Goal: Task Accomplishment & Management: Complete application form

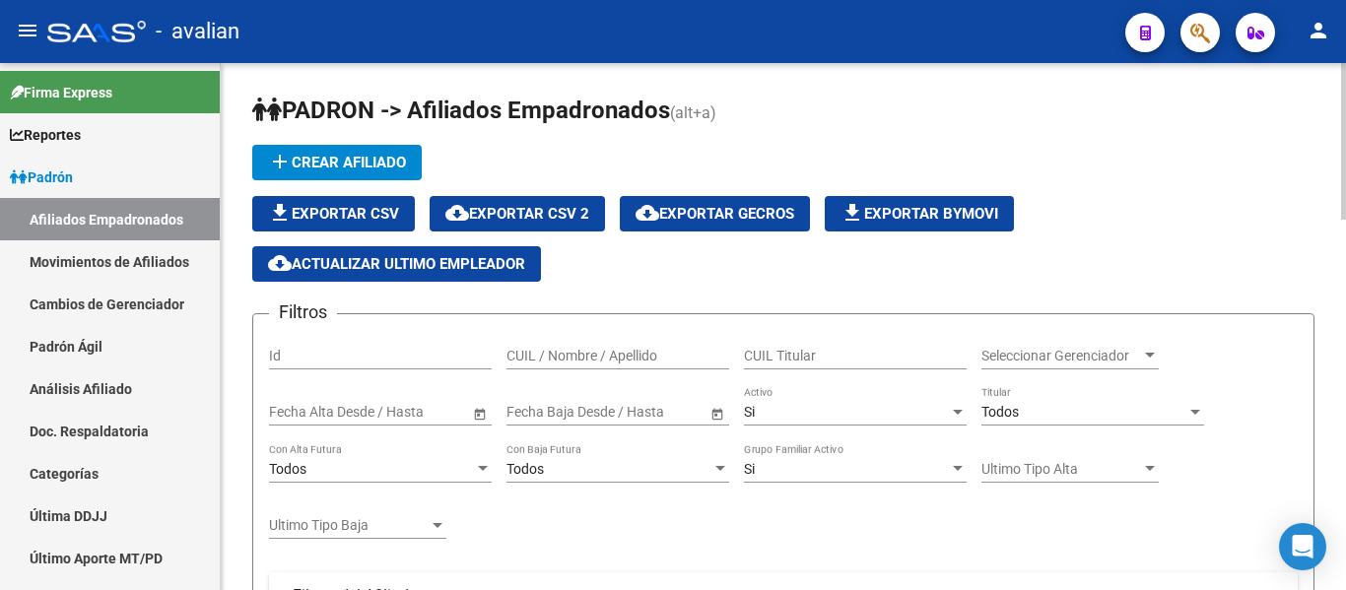
click at [574, 343] on div "CUIL / Nombre / Apellido" at bounding box center [618, 349] width 223 height 39
paste input "27447914676"
click at [598, 357] on input "27447914676" at bounding box center [618, 356] width 223 height 17
paste input "307096434"
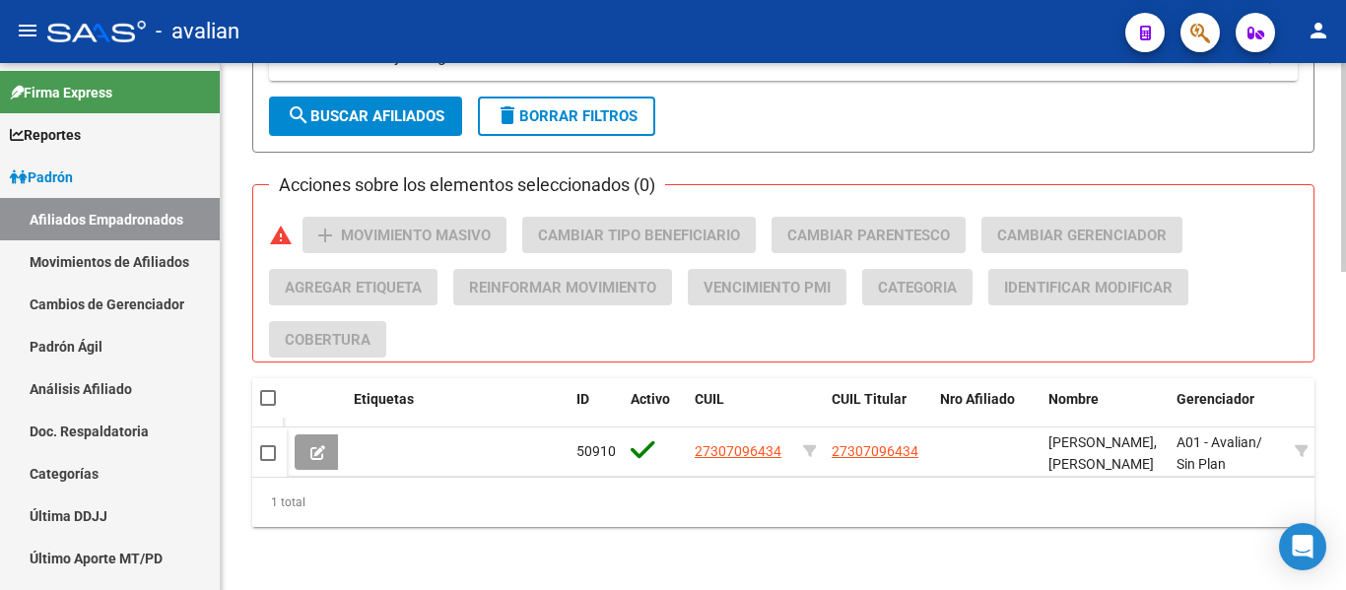
scroll to position [806, 0]
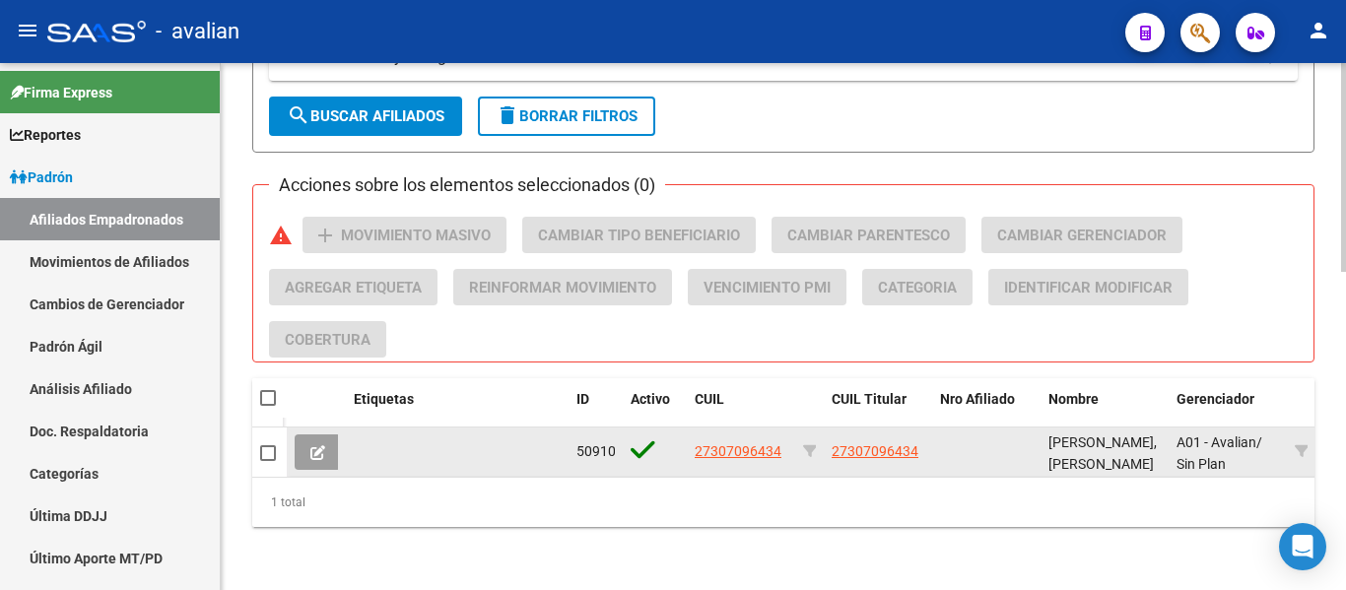
type input "27307096434"
click at [721, 444] on span "27307096434" at bounding box center [738, 452] width 87 height 16
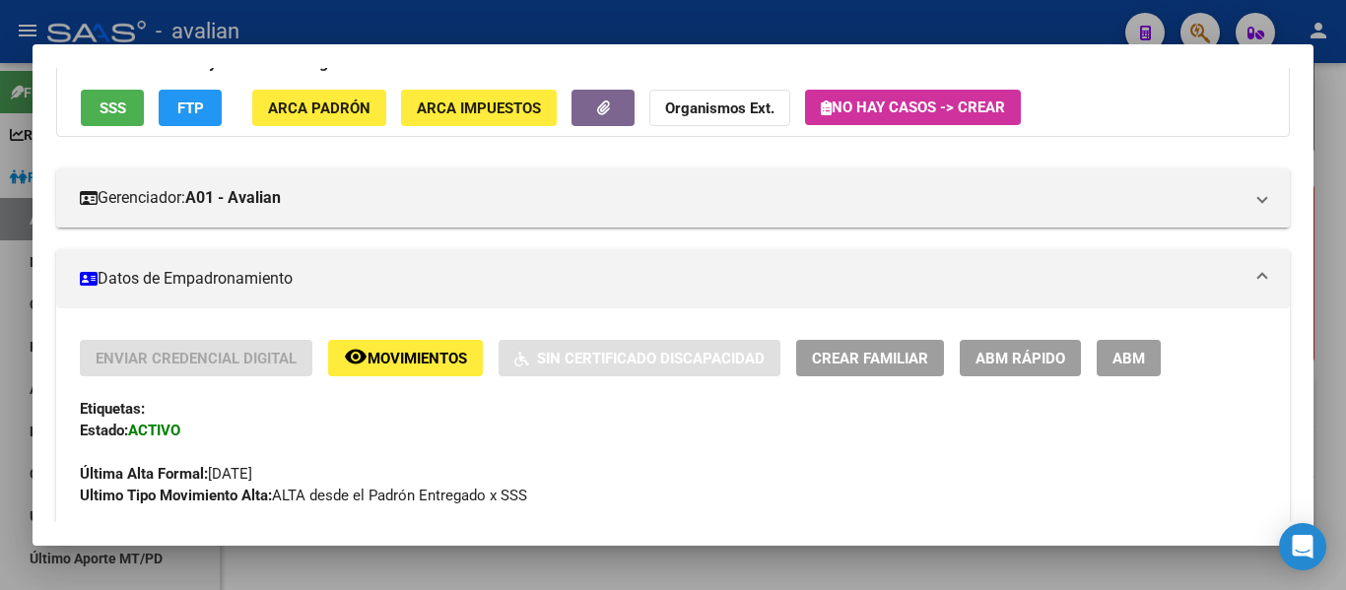
scroll to position [197, 0]
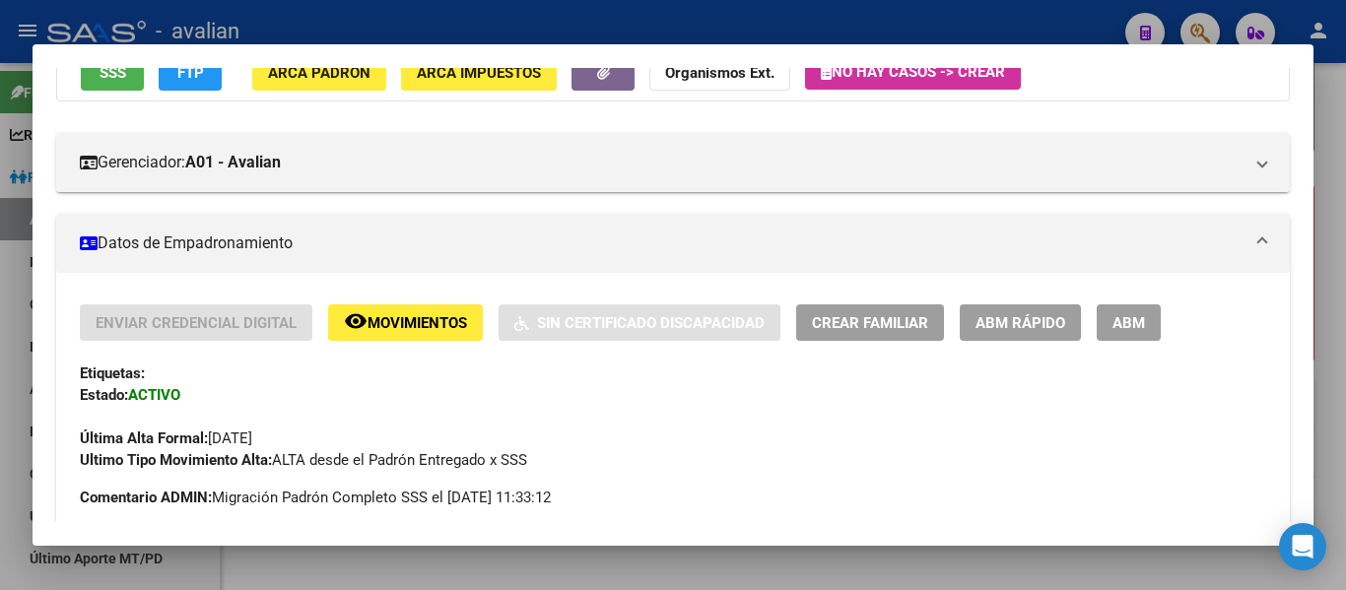
click at [408, 311] on button "remove_red_eye Movimientos" at bounding box center [405, 323] width 155 height 36
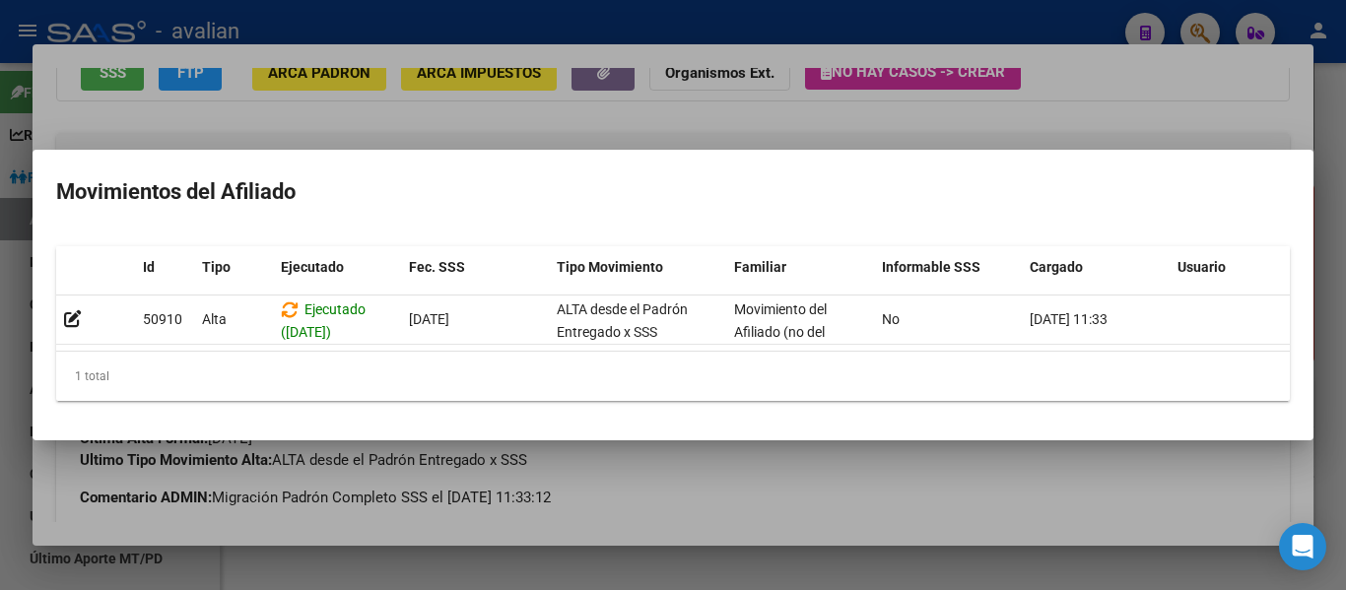
click at [1219, 95] on div at bounding box center [673, 295] width 1346 height 590
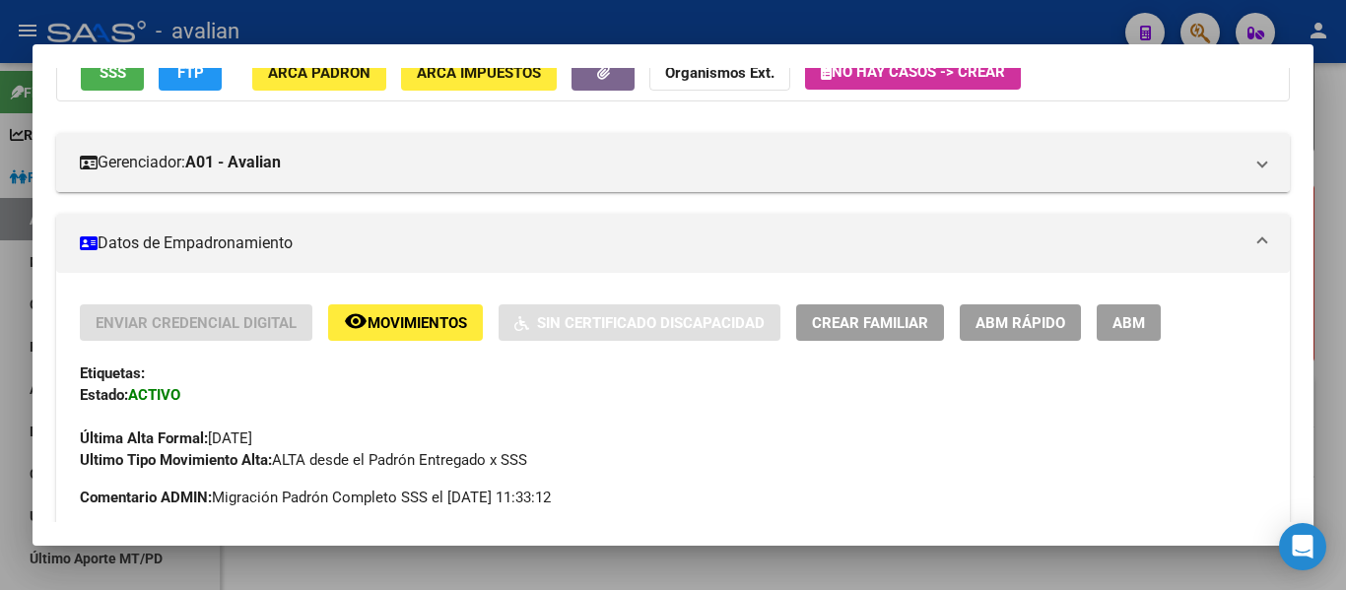
click at [995, 322] on span "ABM Rápido" at bounding box center [1021, 323] width 90 height 18
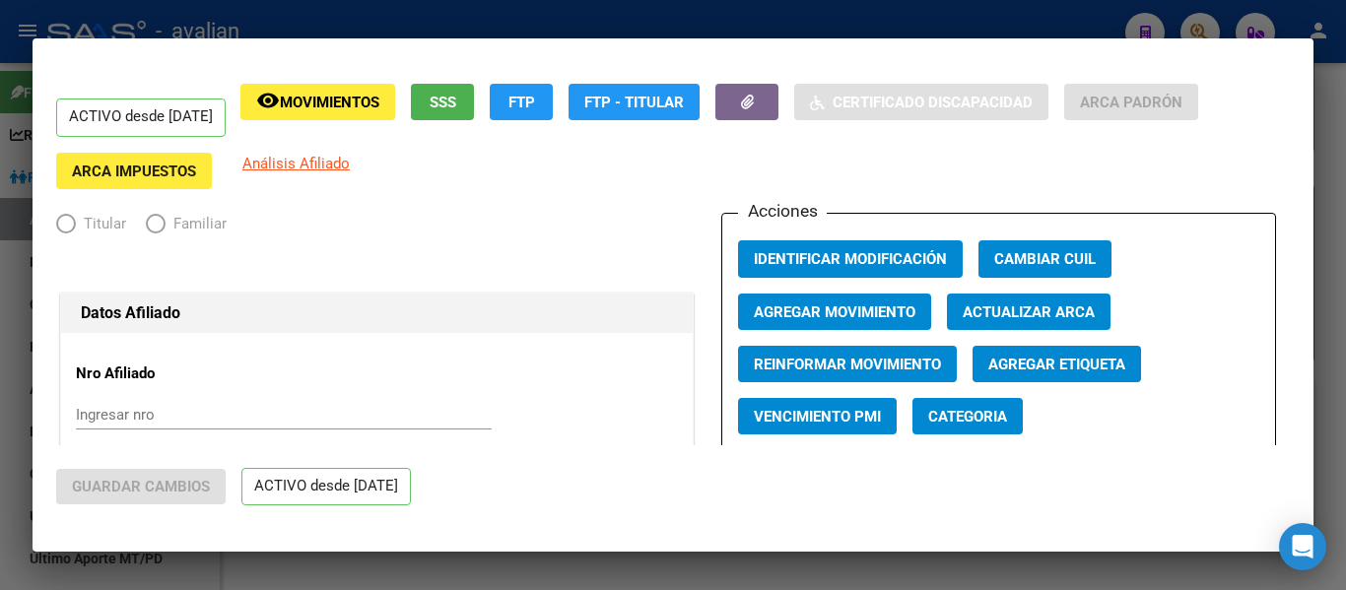
radio input "true"
type input "30-52715145-3"
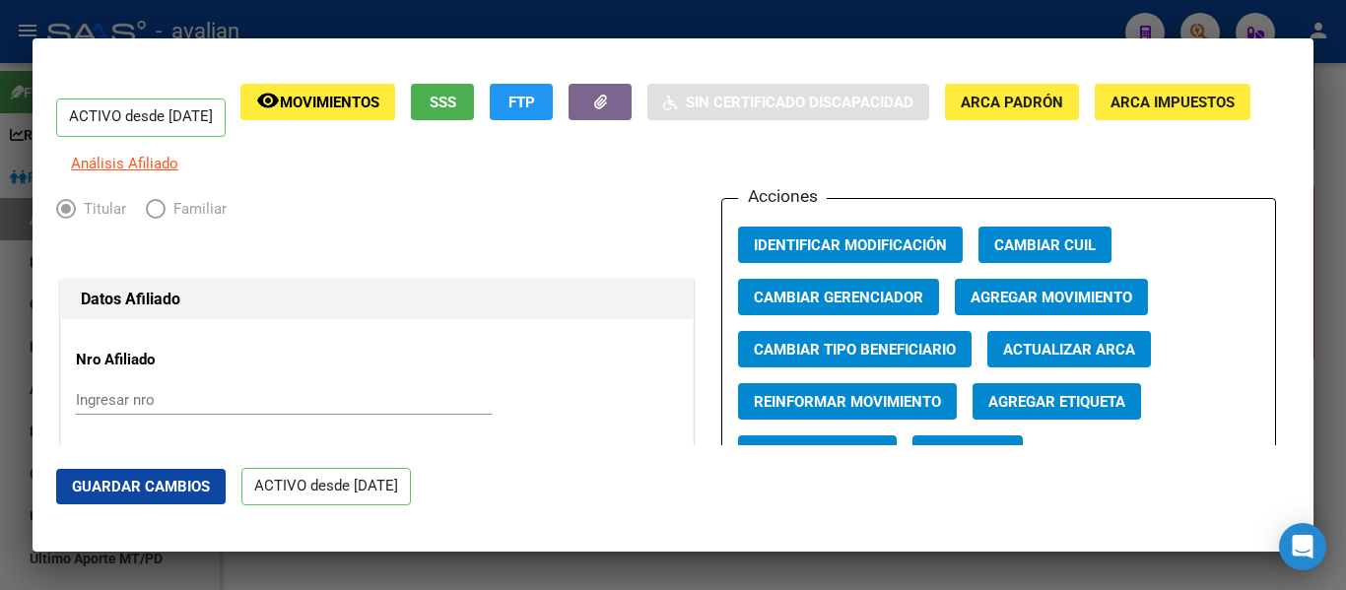
click at [25, 468] on div at bounding box center [673, 295] width 1346 height 590
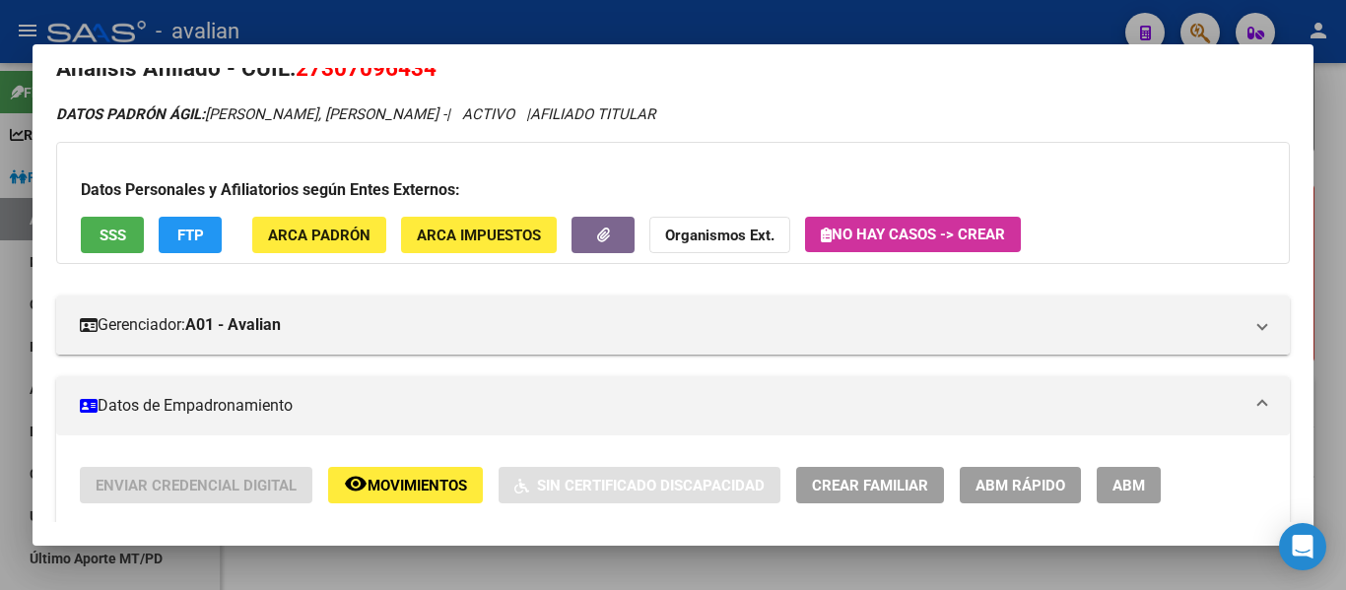
scroll to position [0, 0]
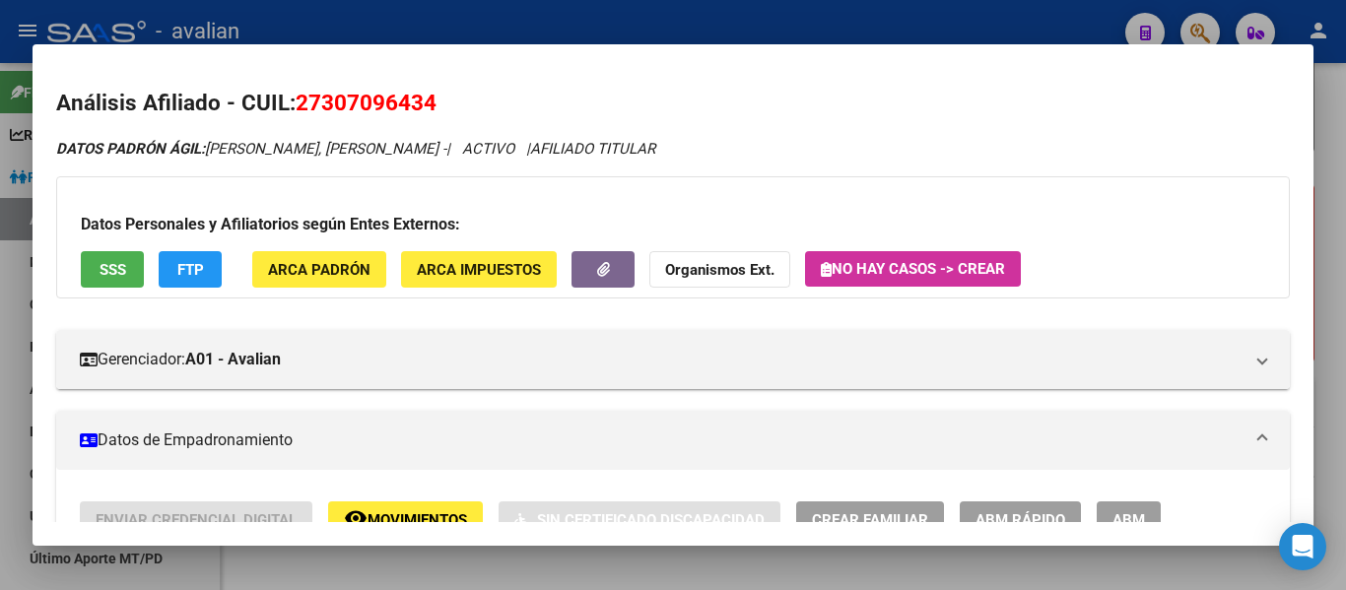
click at [199, 253] on button "FTP" at bounding box center [190, 269] width 63 height 36
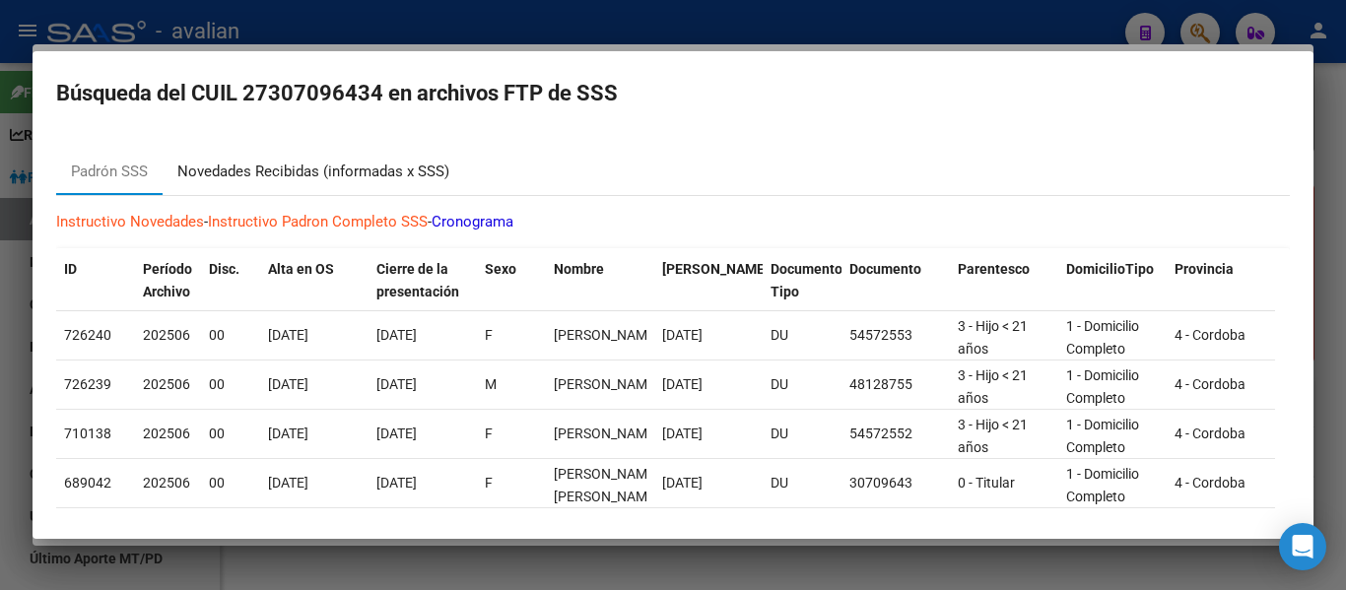
click at [242, 180] on div "Novedades Recibidas (informadas x SSS)" at bounding box center [313, 172] width 272 height 23
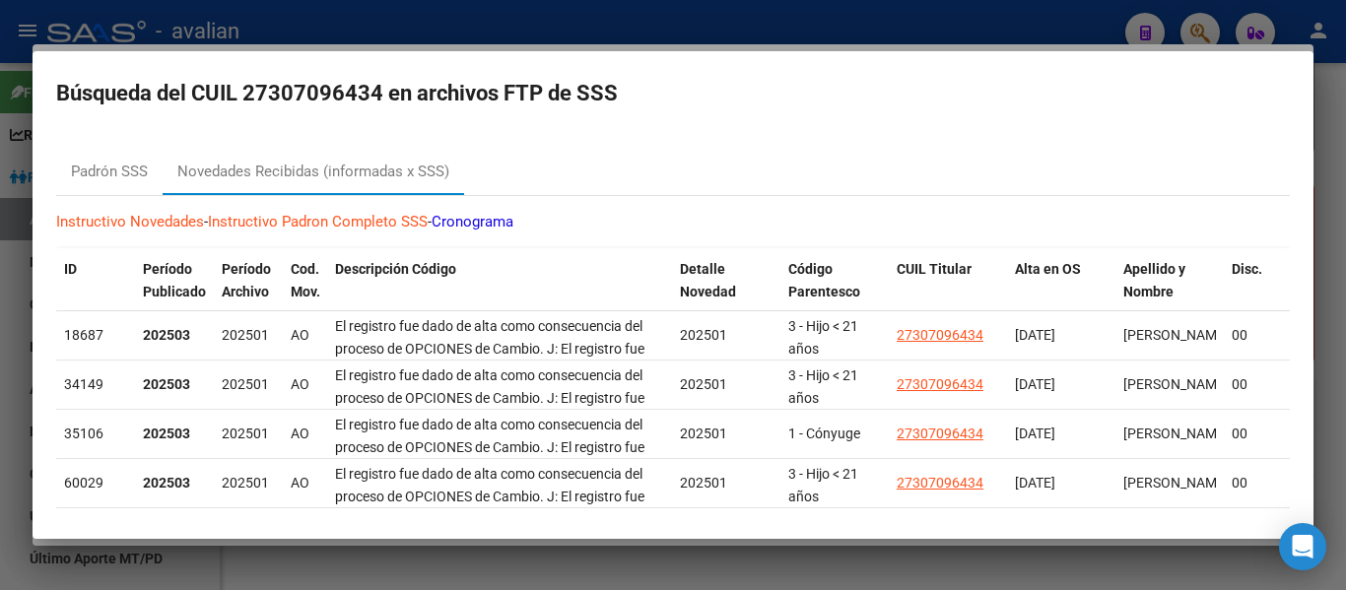
click at [5, 355] on div at bounding box center [673, 295] width 1346 height 590
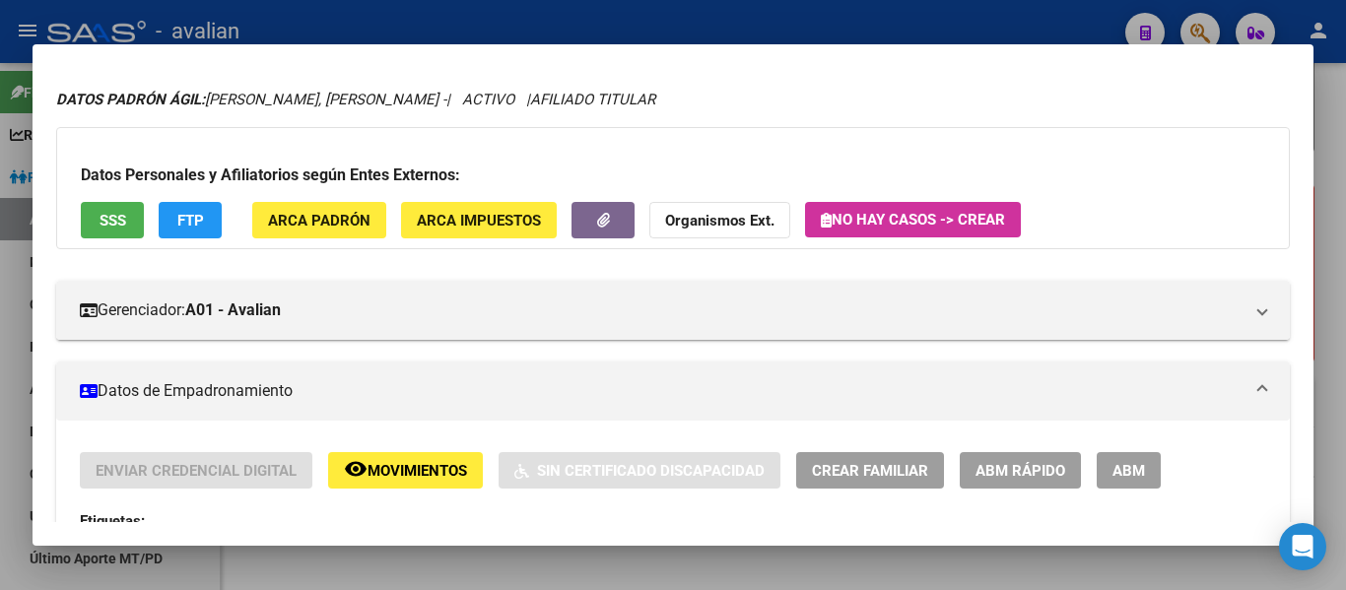
scroll to position [99, 0]
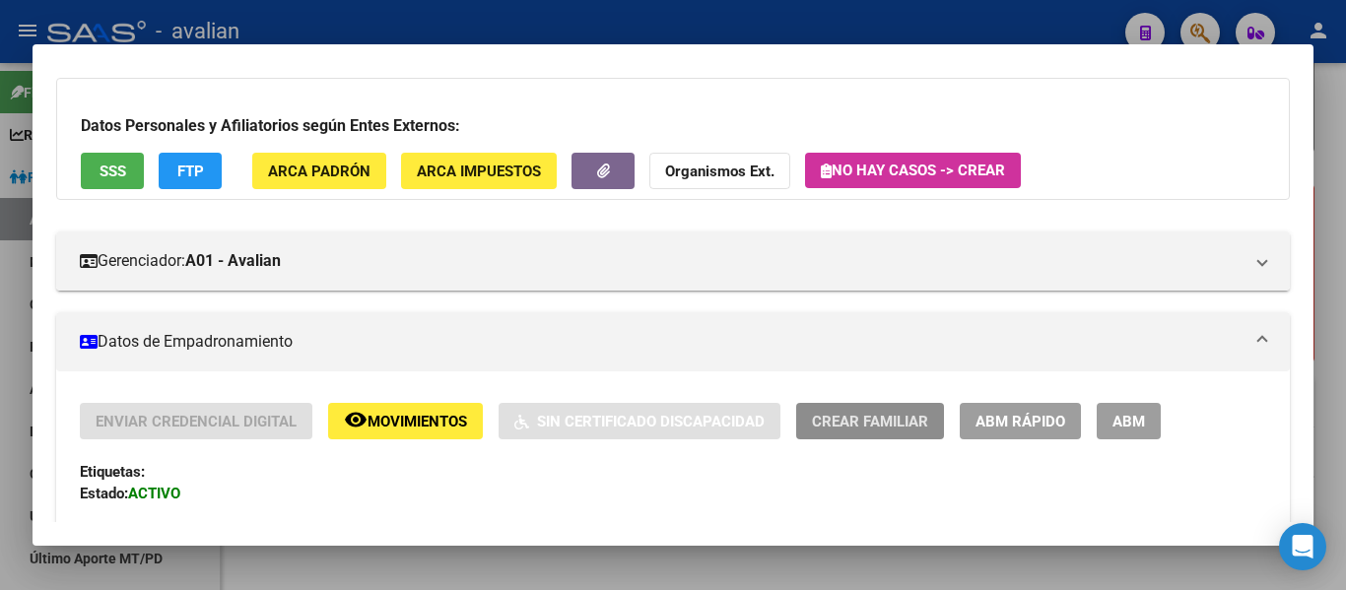
click at [903, 407] on button "Crear Familiar" at bounding box center [870, 421] width 148 height 36
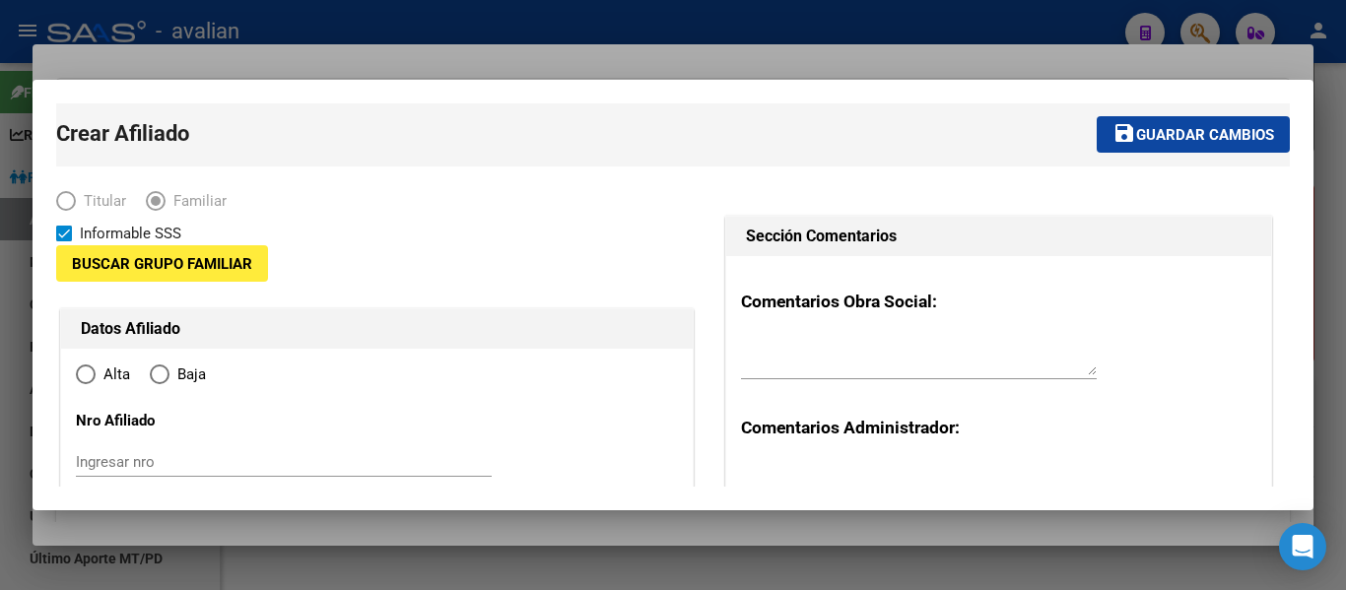
type input "30-52715145-3"
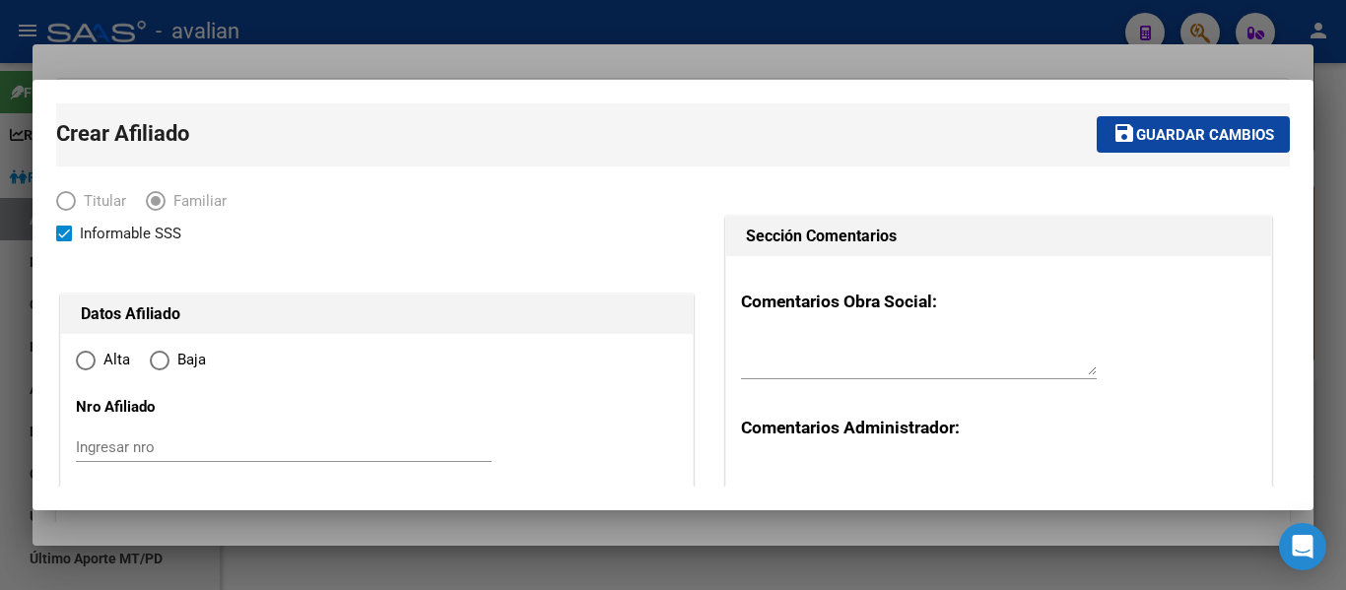
type input "GENERAL [PERSON_NAME]"
type input "5809"
type input "20 DE JUNIO"
type input "1449"
radio input "true"
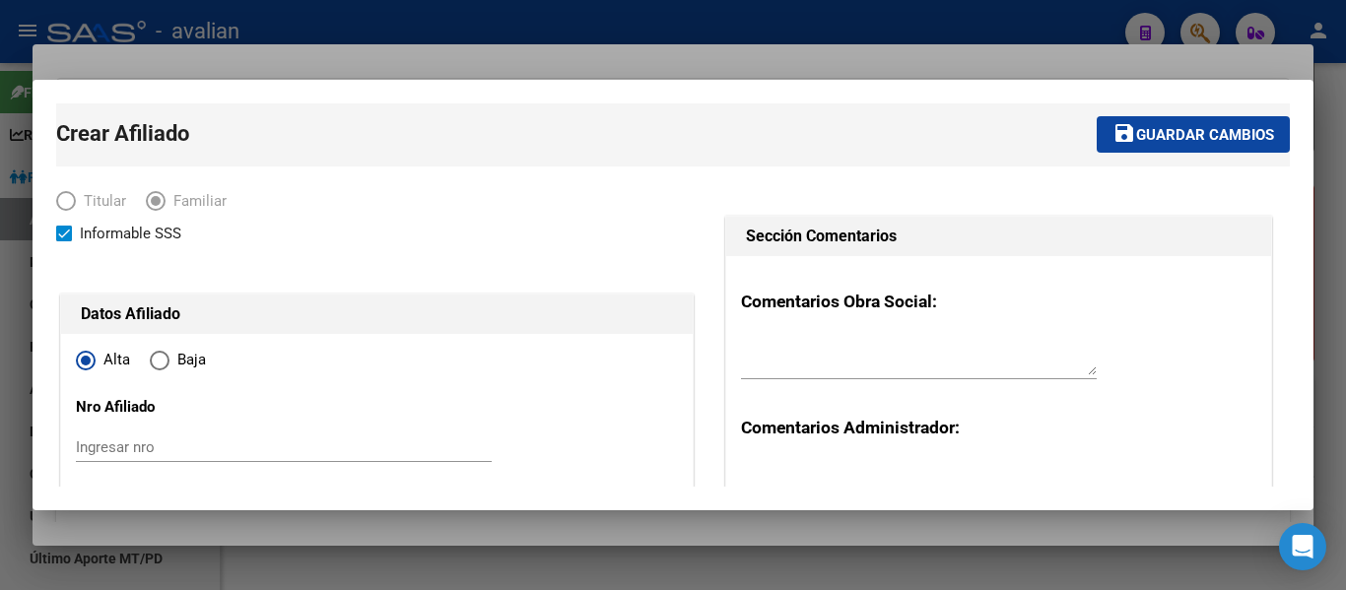
type input "30-52715145-3"
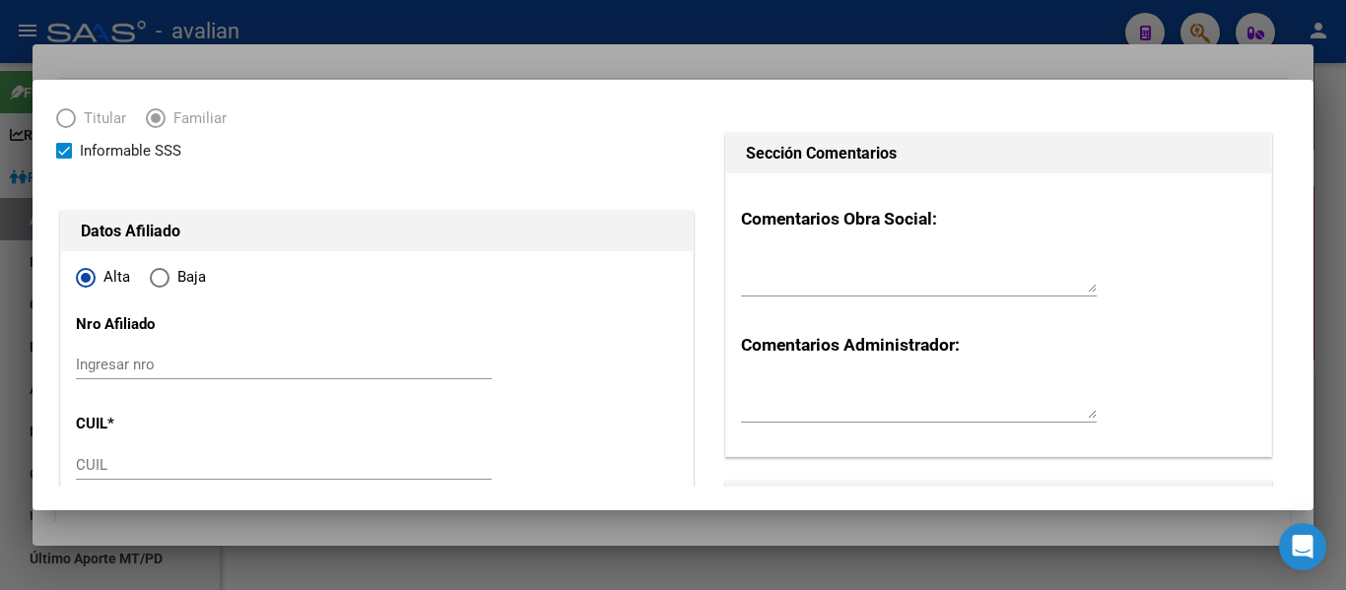
scroll to position [197, 0]
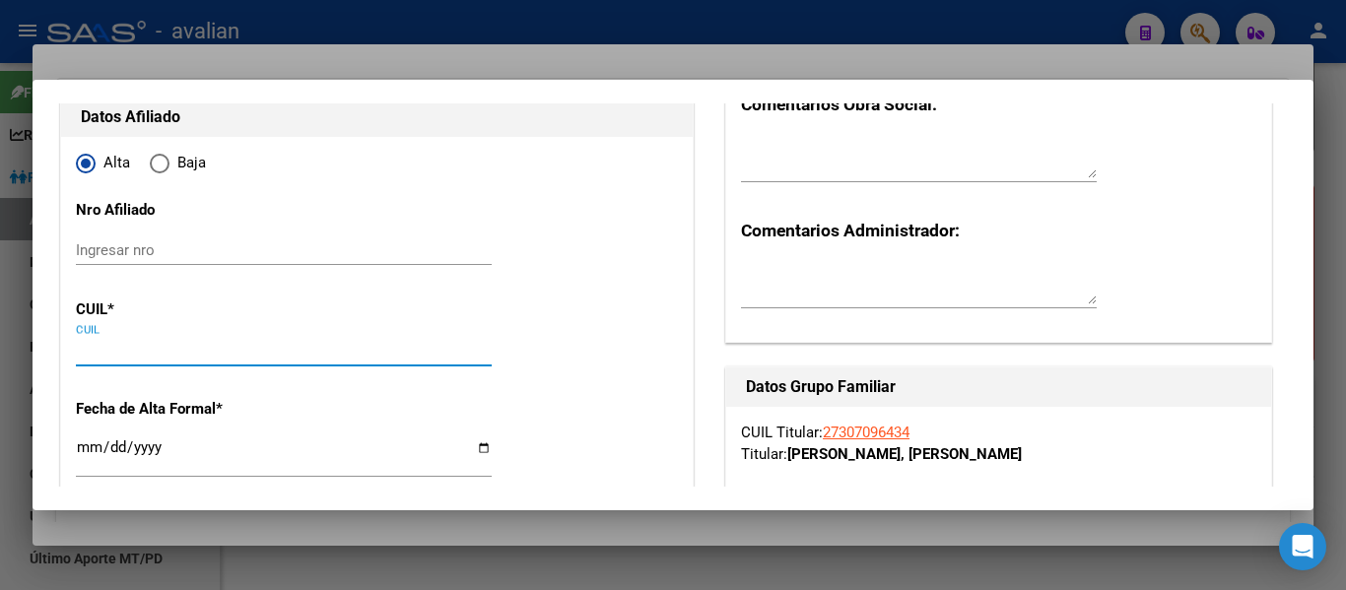
click at [125, 350] on input "CUIL" at bounding box center [284, 351] width 416 height 18
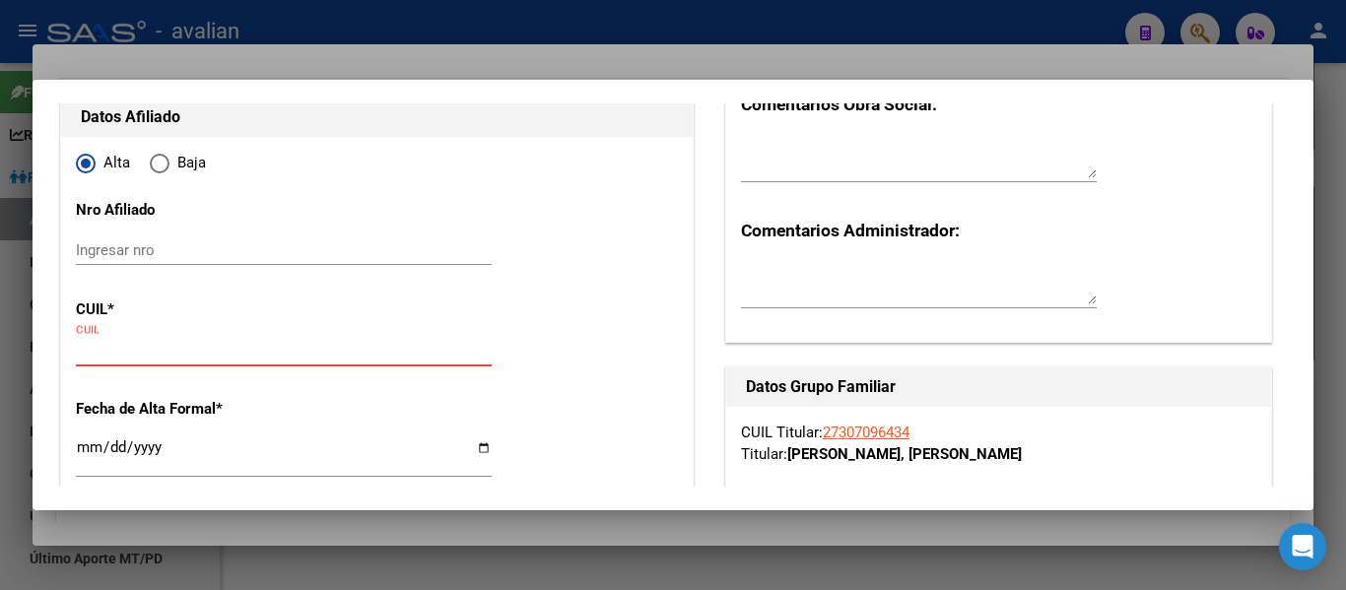
paste input "27-44791467-6"
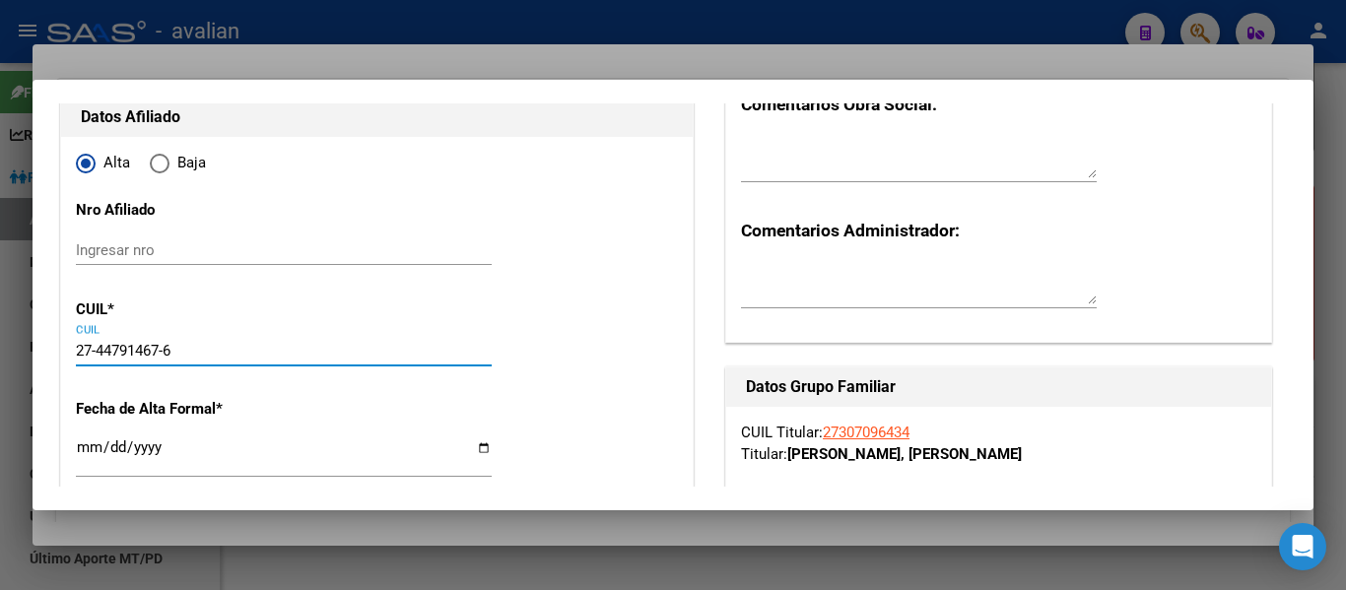
type input "27-44791467-6"
click at [172, 457] on input "Ingresar fecha" at bounding box center [284, 456] width 416 height 32
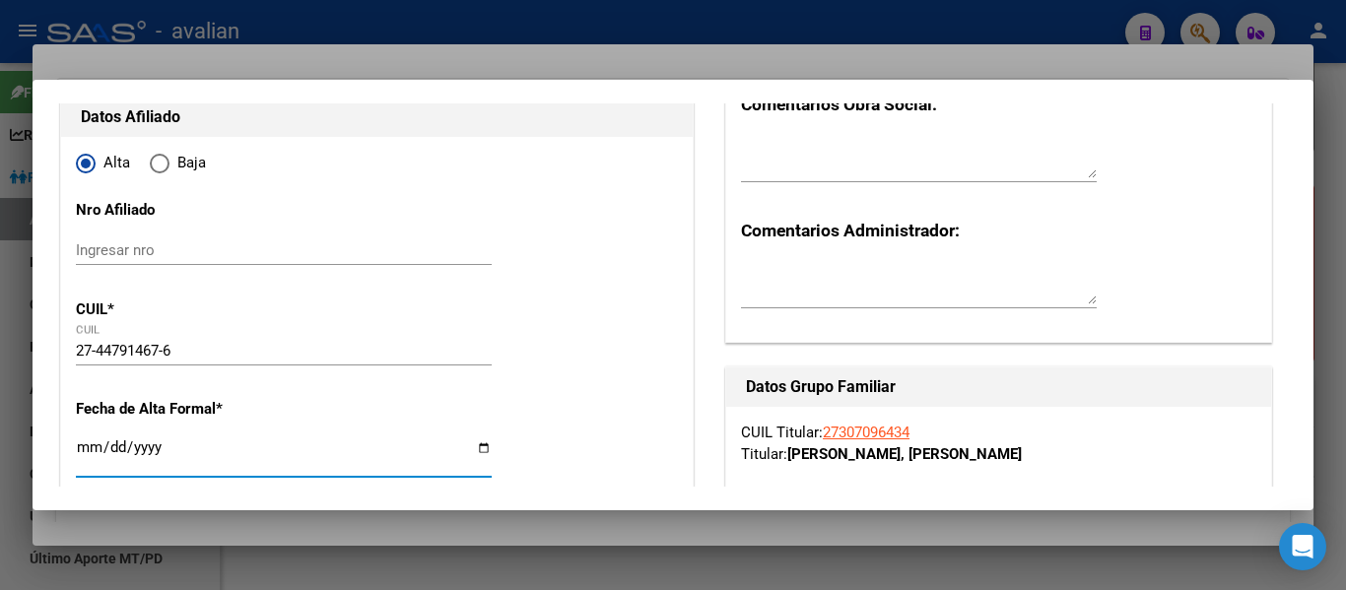
type input "44791467"
type input "LUNA"
type input "[PERSON_NAME]"
type input "[DATE]"
type input "[GEOGRAPHIC_DATA]"
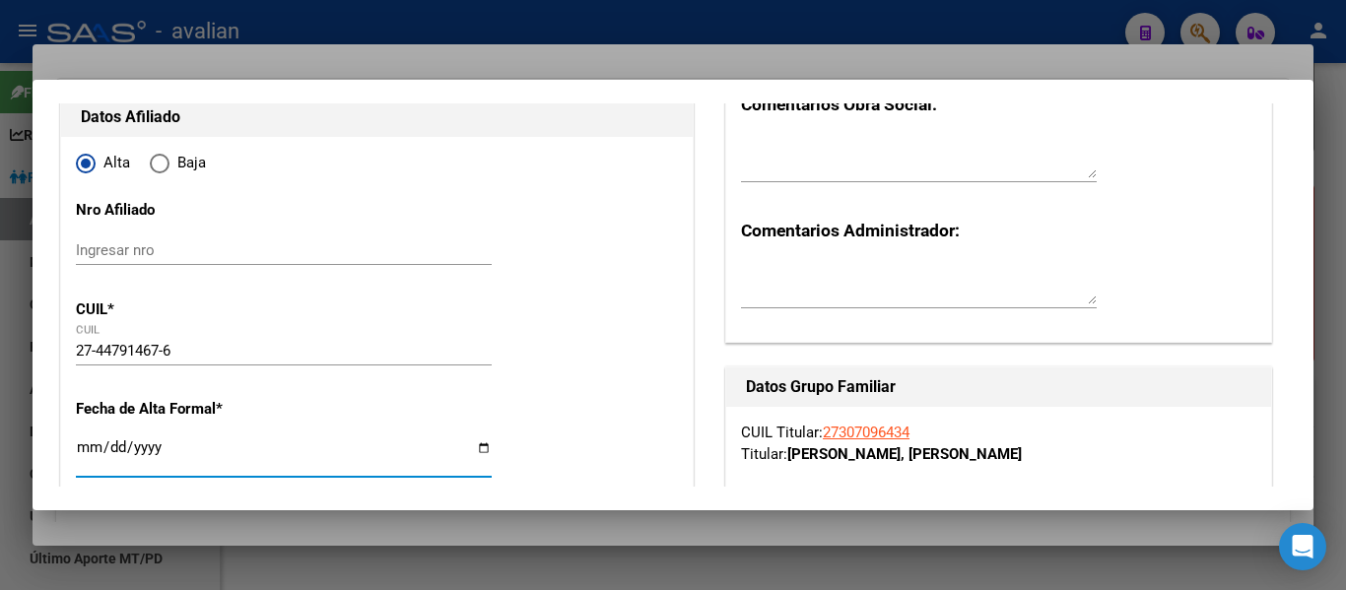
type input "5800"
type input "COLON"
type input "539"
type input "2"
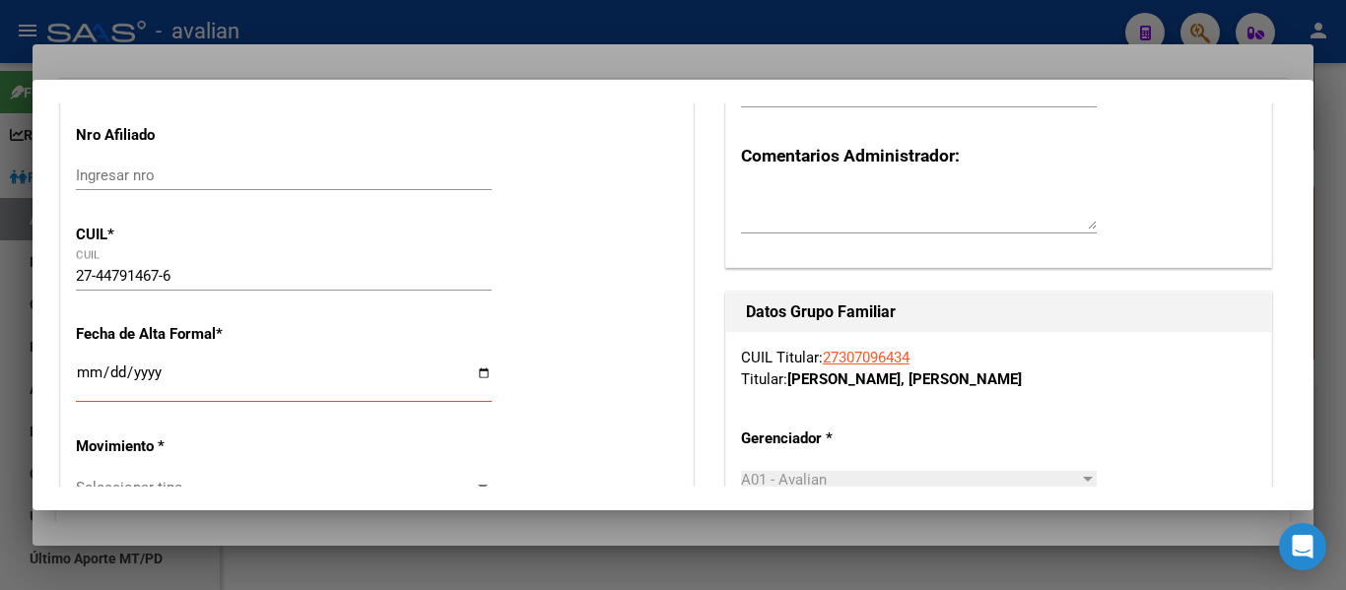
scroll to position [296, 0]
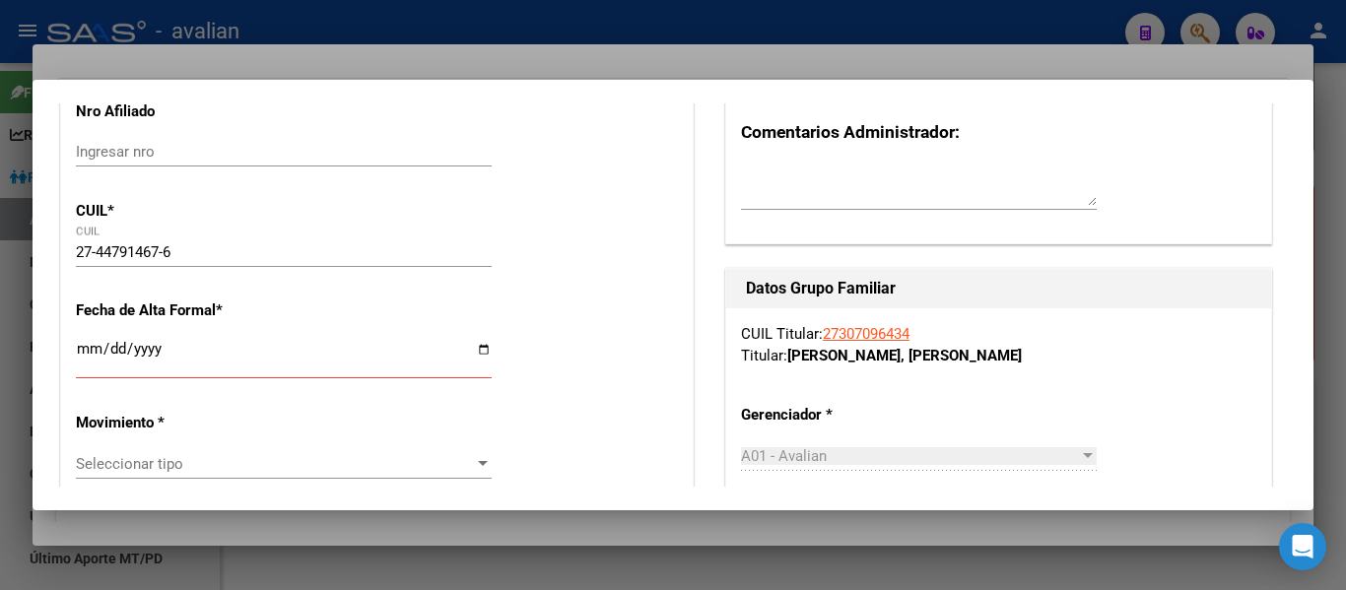
click at [79, 354] on input "Ingresar fecha" at bounding box center [284, 357] width 416 height 32
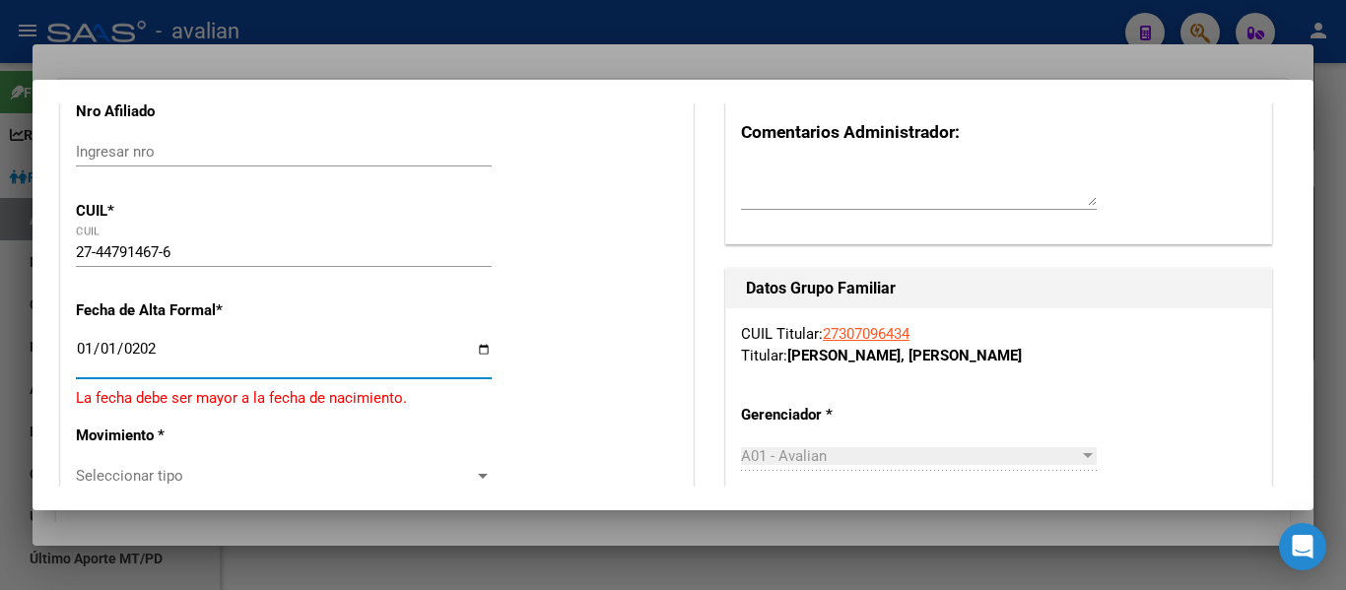
type input "[DATE]"
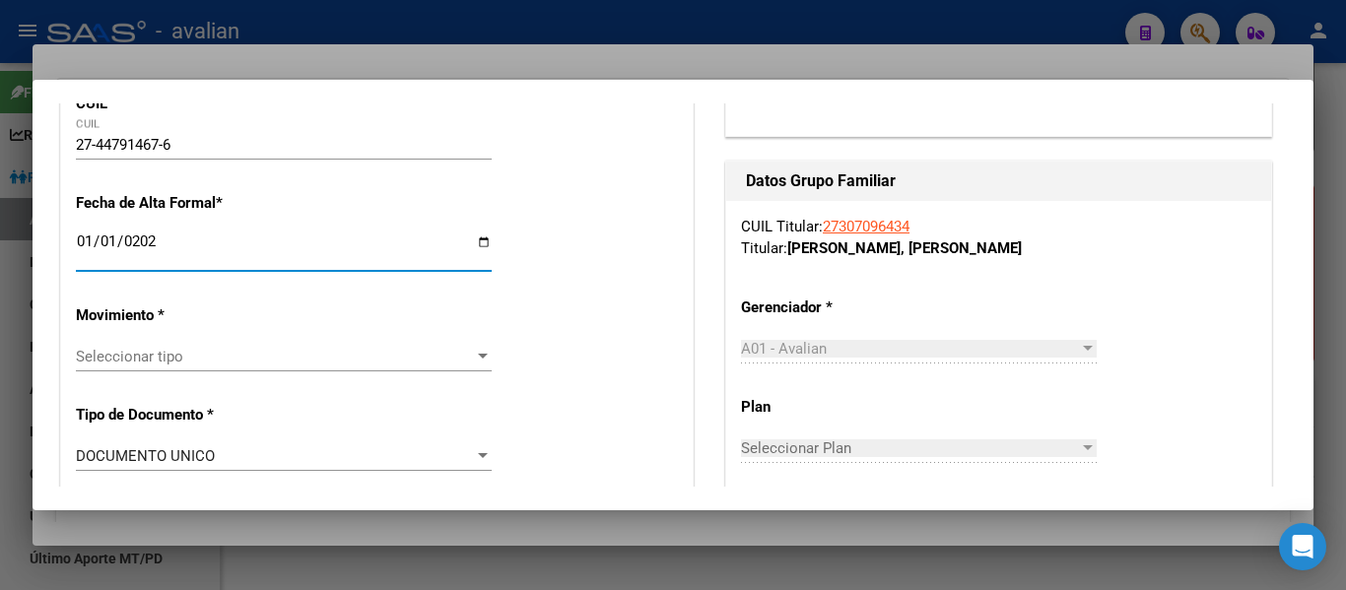
scroll to position [493, 0]
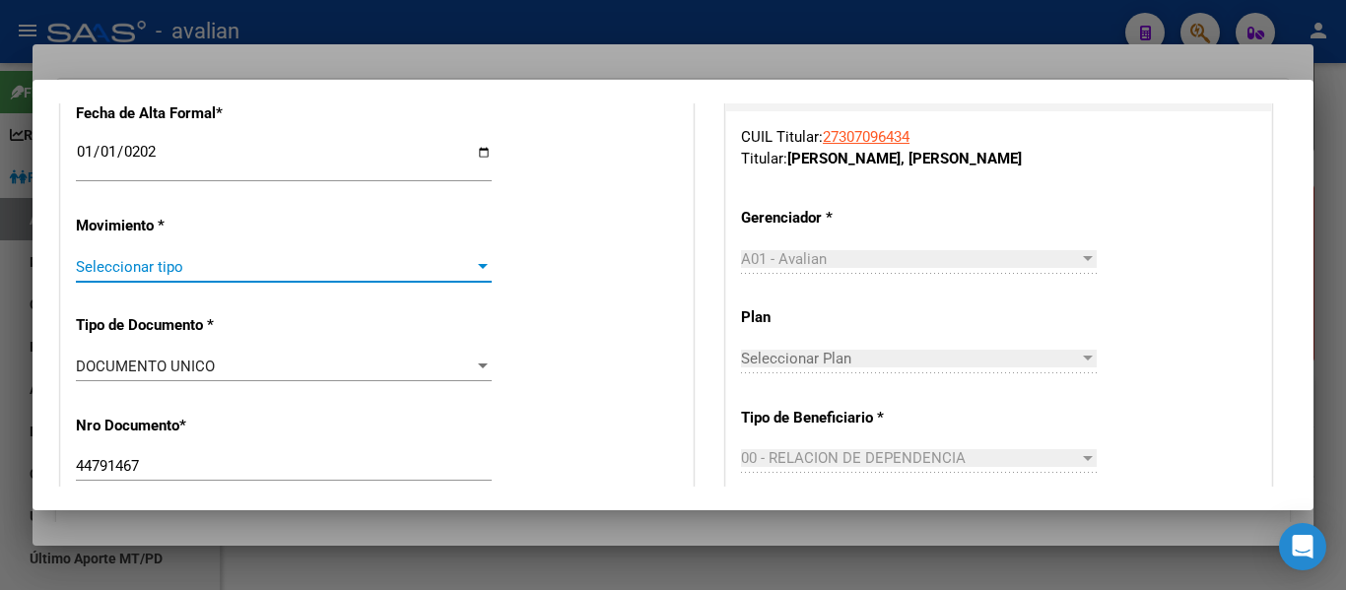
click at [84, 267] on span "Seleccionar tipo" at bounding box center [275, 267] width 398 height 18
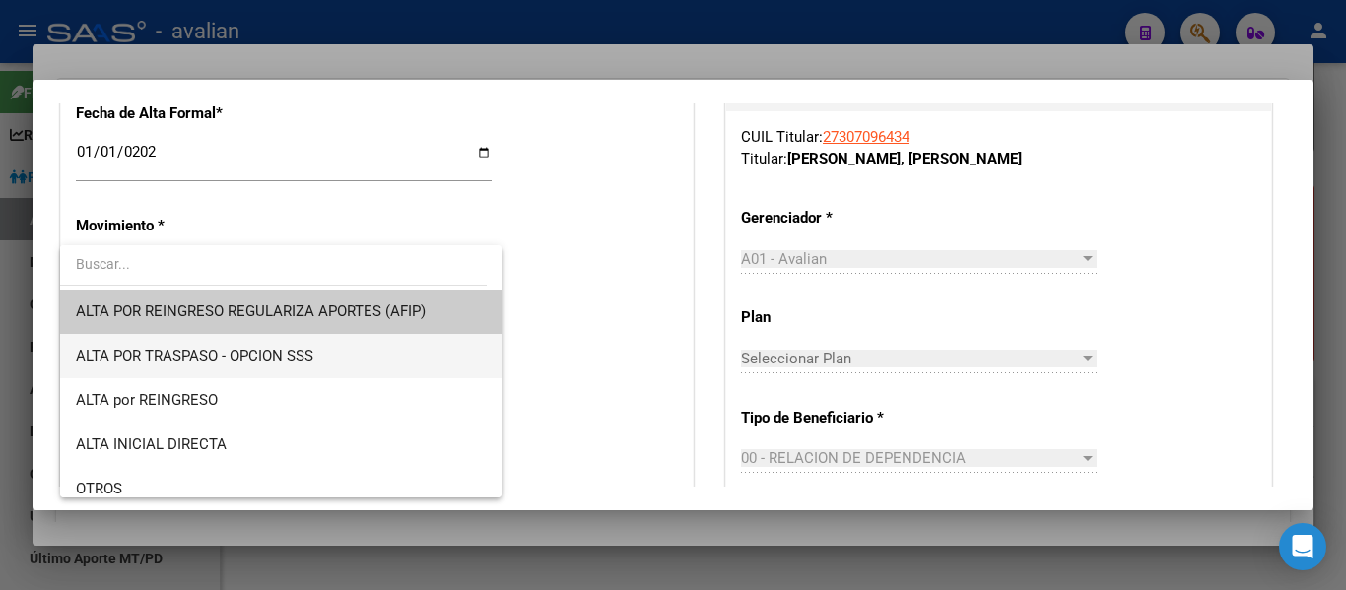
scroll to position [99, 0]
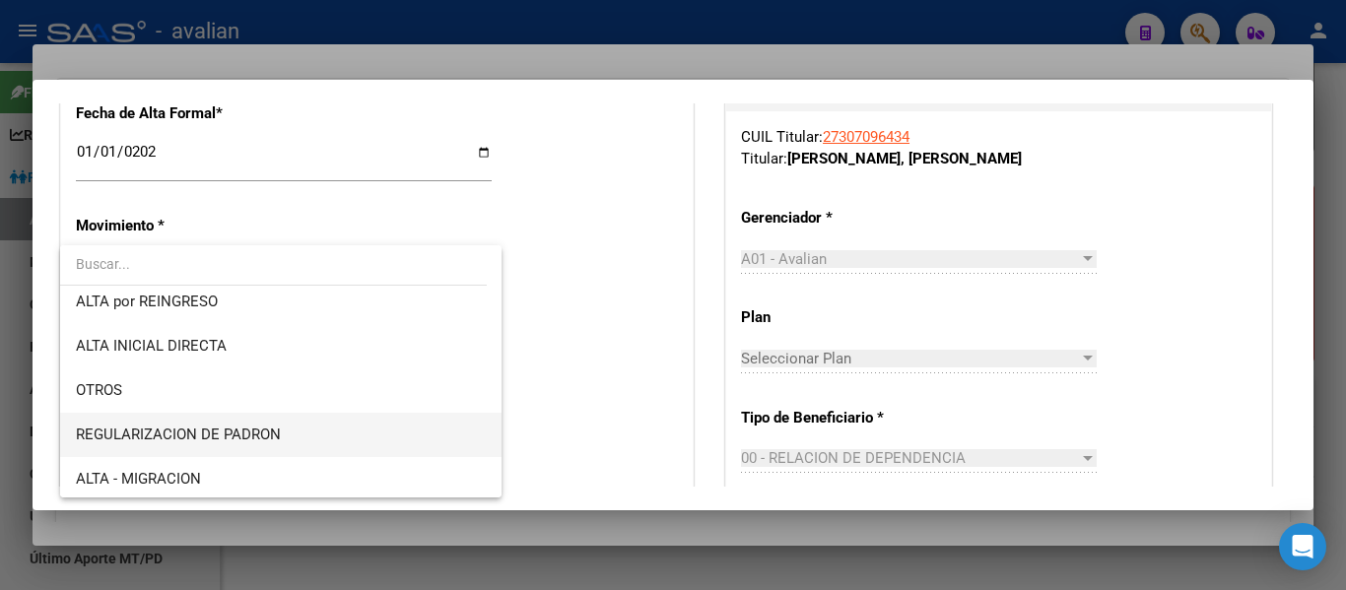
click at [280, 425] on span "REGULARIZACION DE PADRON" at bounding box center [281, 435] width 410 height 44
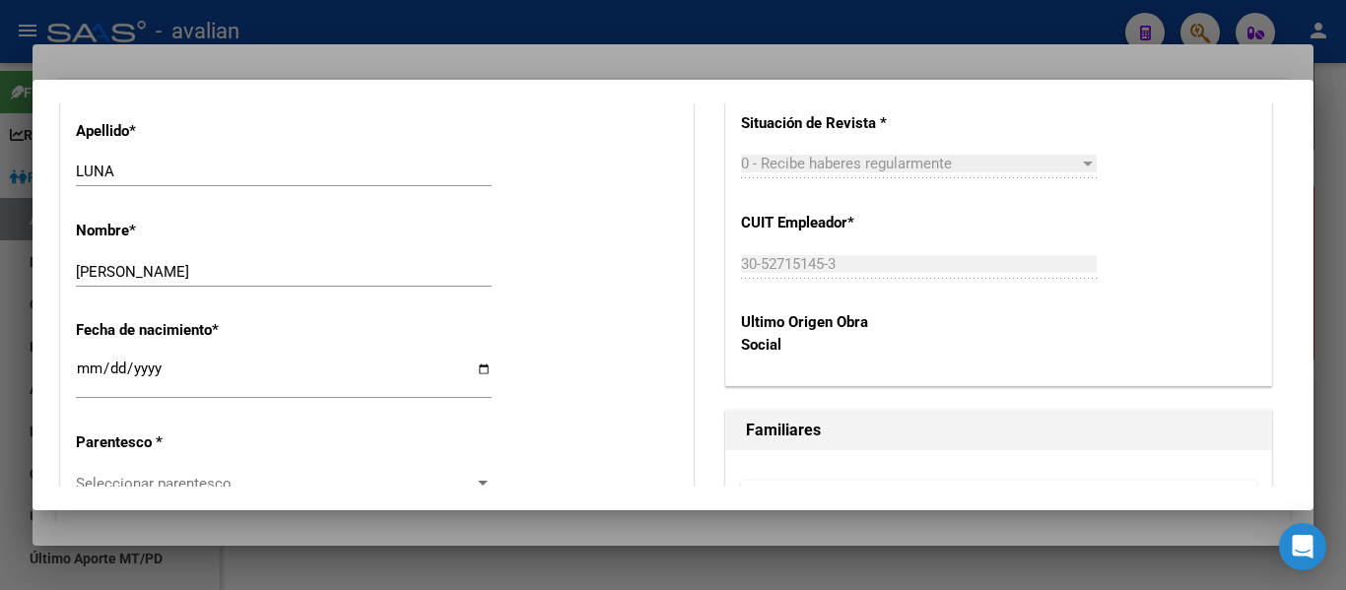
scroll to position [986, 0]
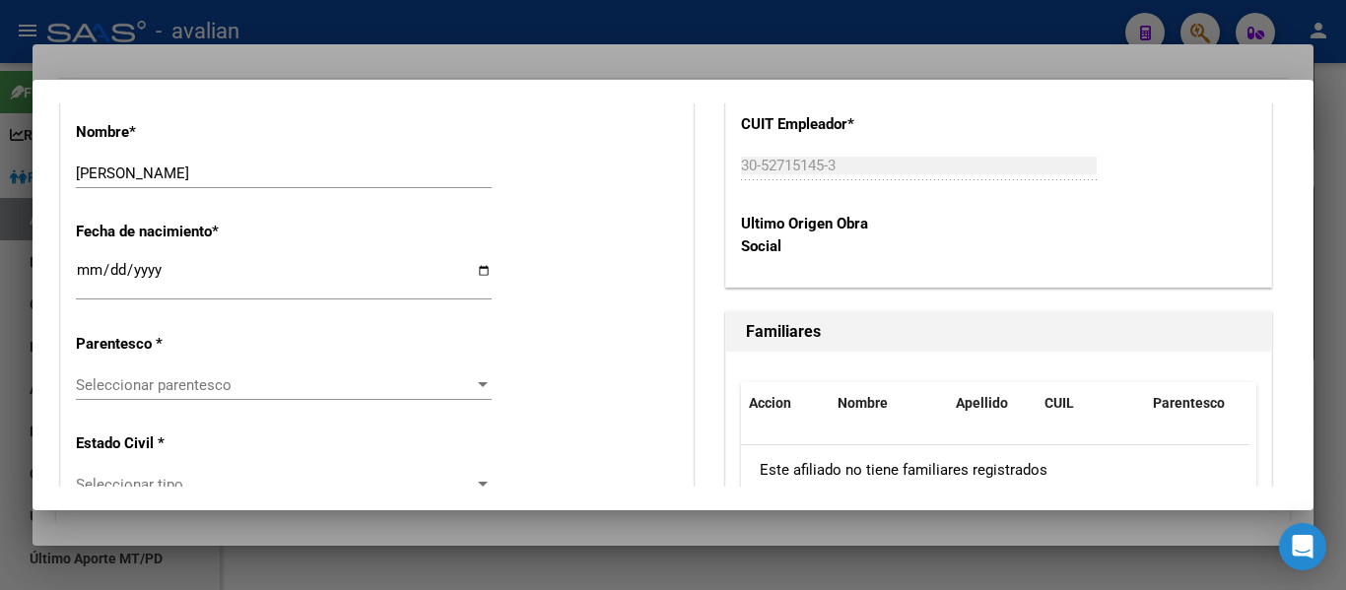
click at [224, 387] on span "Seleccionar parentesco" at bounding box center [275, 386] width 398 height 18
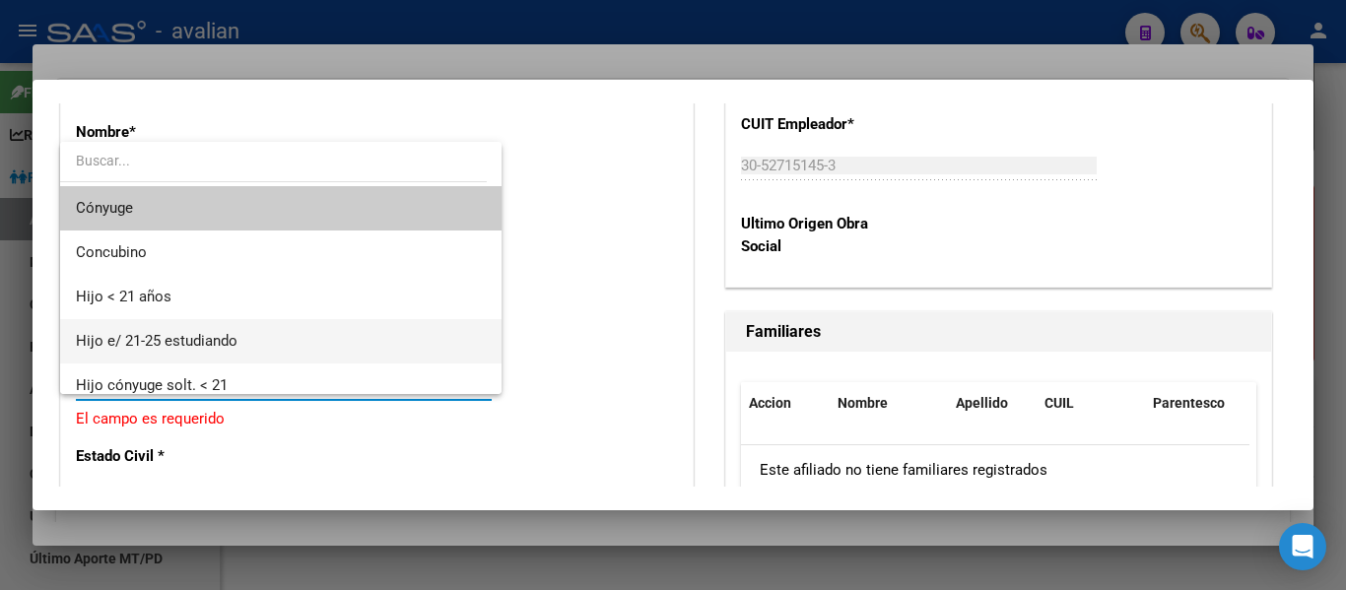
click at [232, 350] on span "Hijo e/ 21-25 estudiando" at bounding box center [281, 341] width 410 height 44
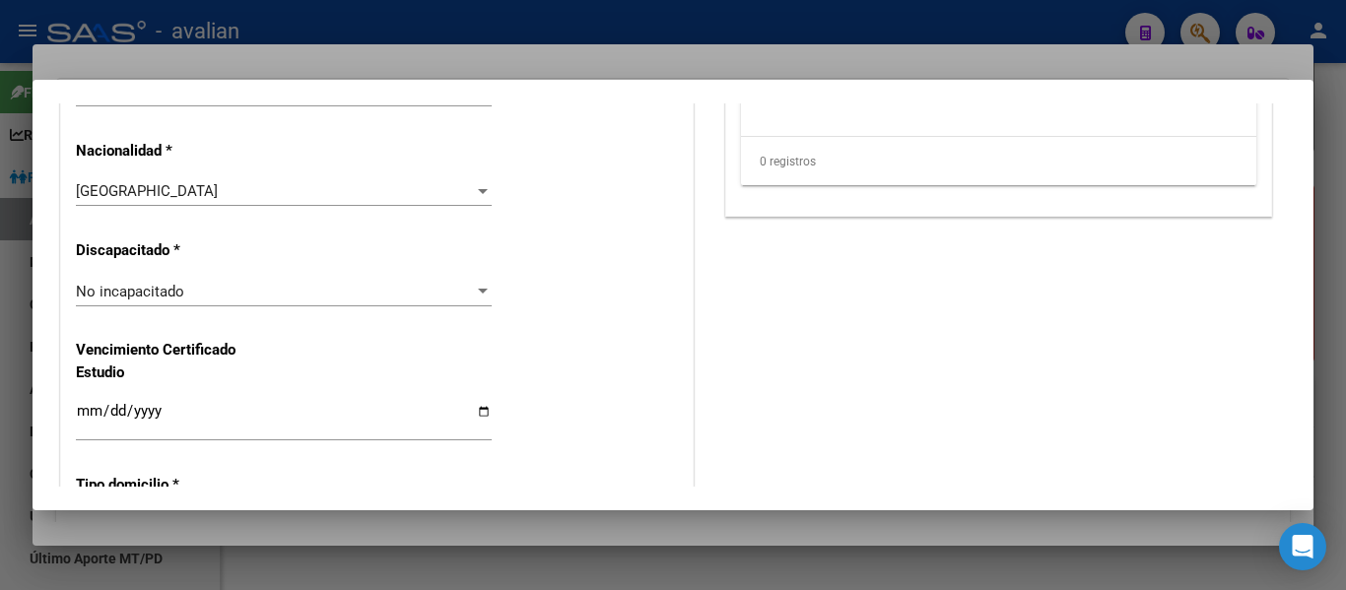
scroll to position [1577, 0]
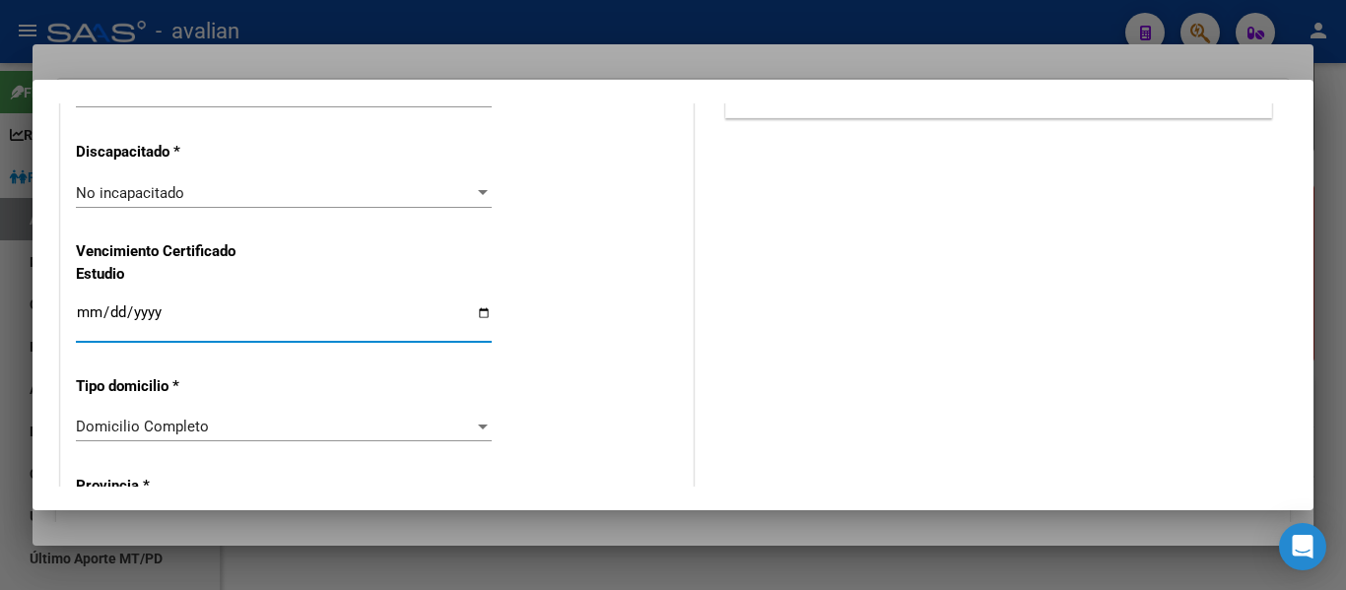
click at [82, 310] on input "Ingresar fecha" at bounding box center [284, 321] width 416 height 32
click at [116, 309] on input "[DATE]" at bounding box center [284, 321] width 416 height 32
type input "[DATE]"
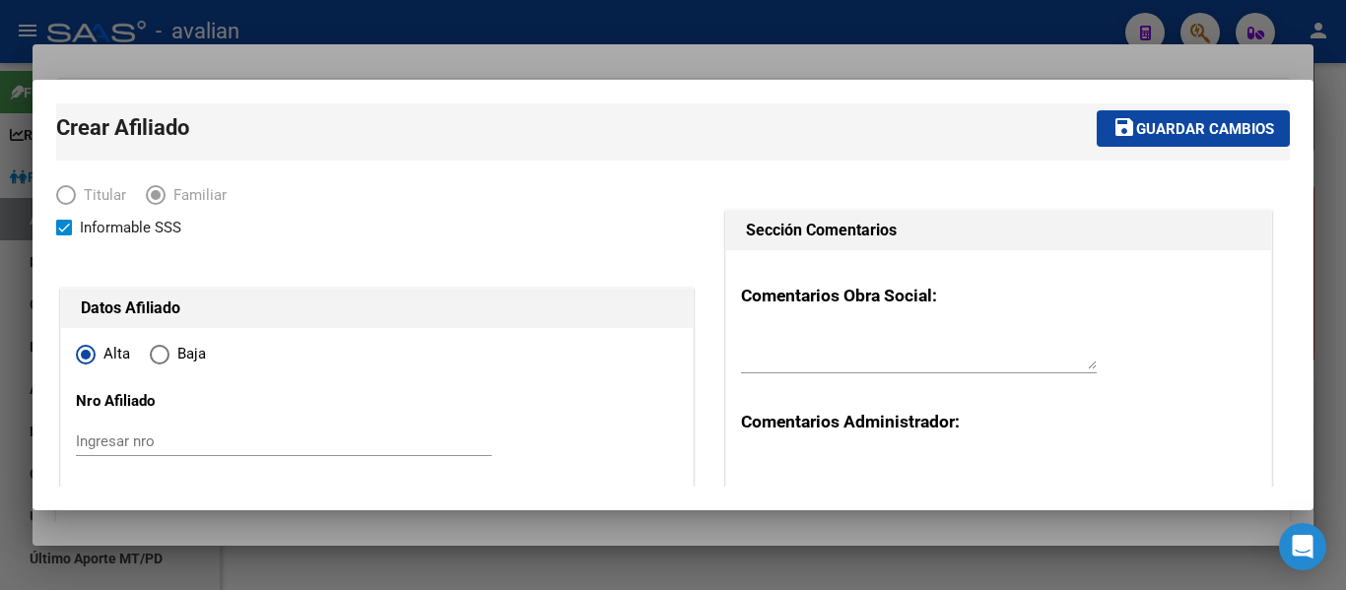
scroll to position [0, 0]
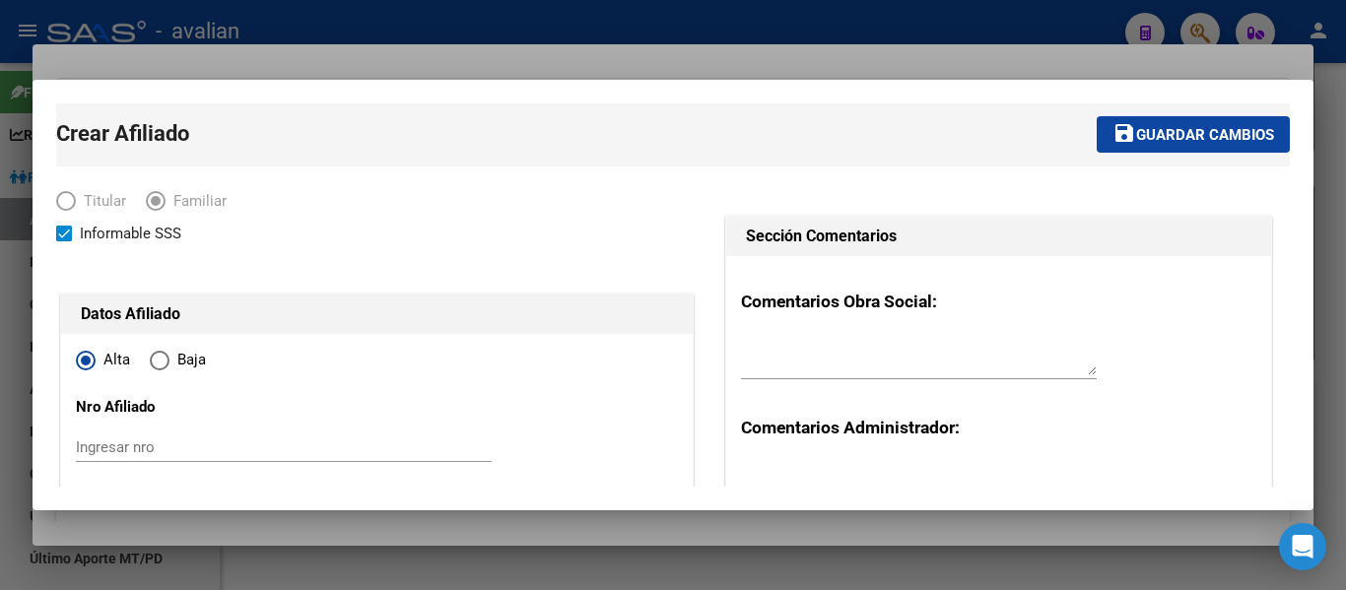
click at [1217, 140] on span "Guardar cambios" at bounding box center [1206, 135] width 138 height 18
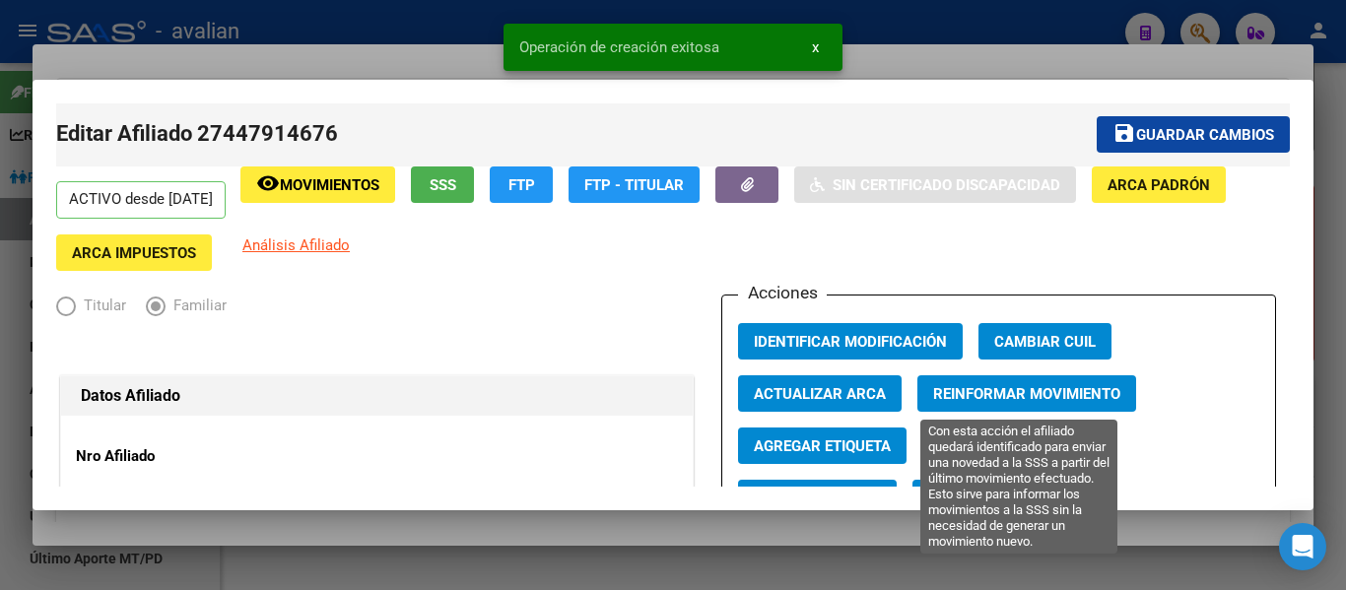
click at [934, 396] on span "Reinformar Movimiento" at bounding box center [1026, 394] width 187 height 18
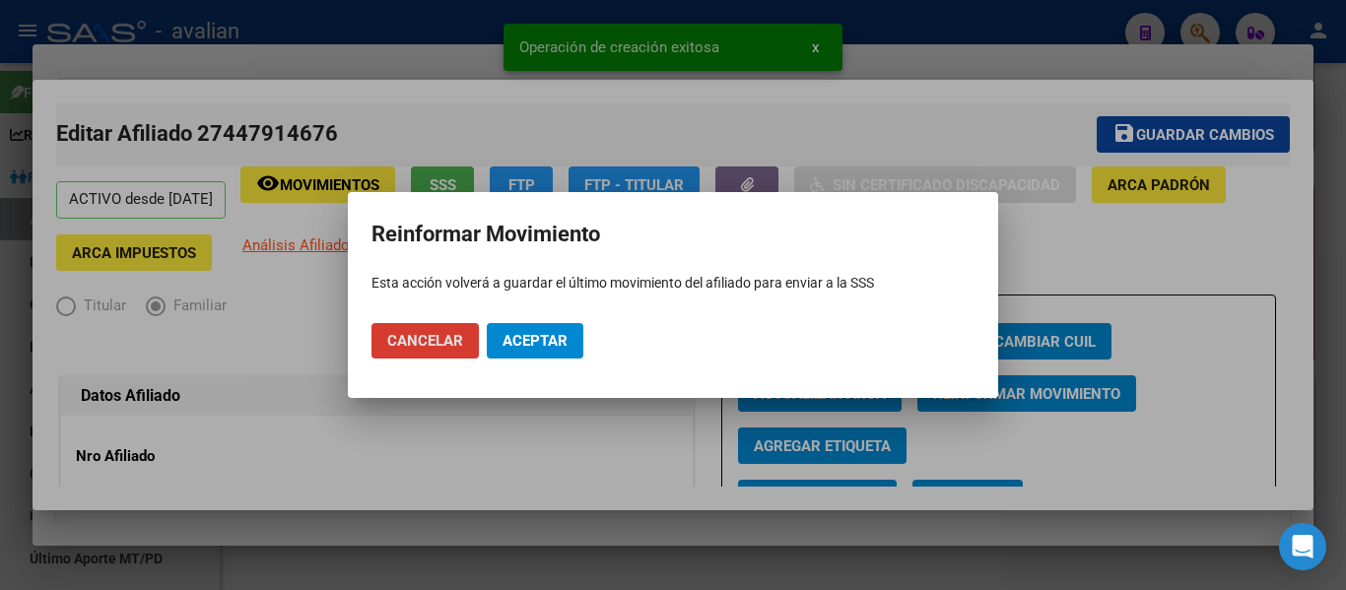
click at [519, 336] on span "Aceptar" at bounding box center [535, 341] width 65 height 18
